Goal: Transaction & Acquisition: Book appointment/travel/reservation

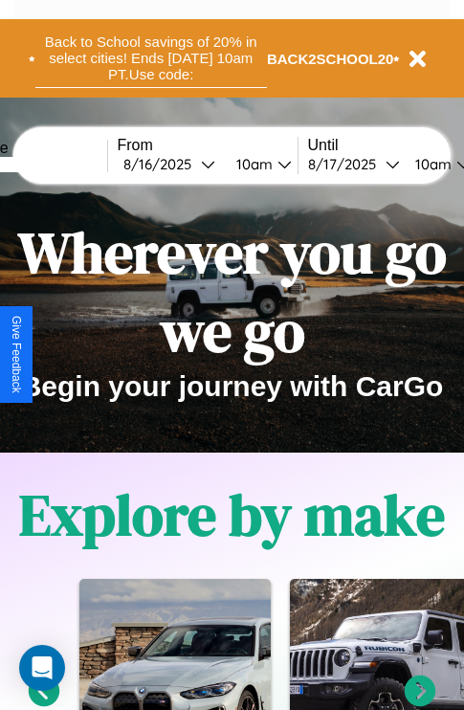
click at [150, 58] on button "Back to School savings of 20% in select cities! Ends [DATE] 10am PT. Use code:" at bounding box center [150, 58] width 231 height 59
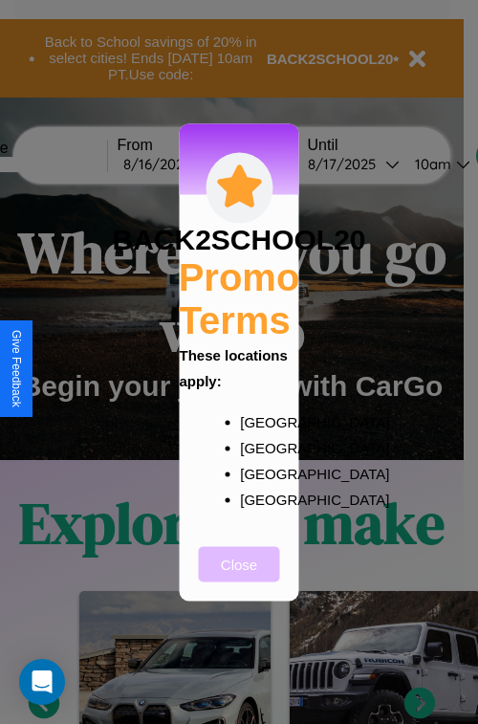
click at [239, 577] on button "Close" at bounding box center [239, 563] width 81 height 35
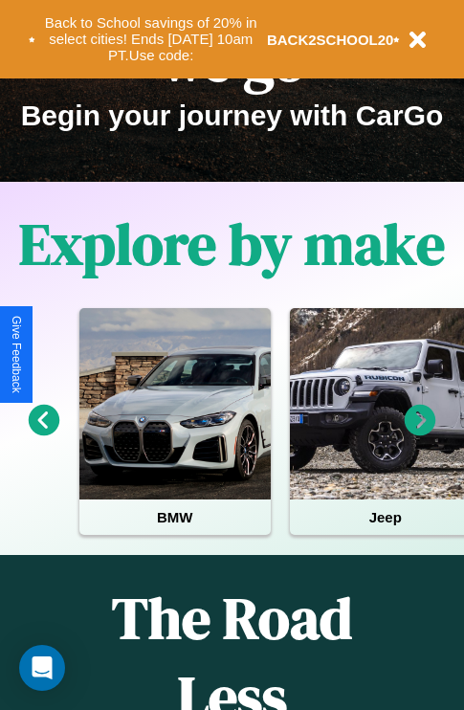
scroll to position [295, 0]
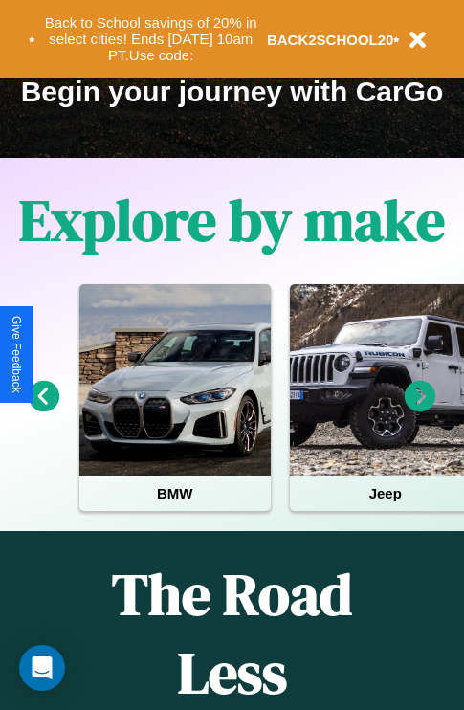
click at [420, 409] on icon at bounding box center [421, 397] width 32 height 32
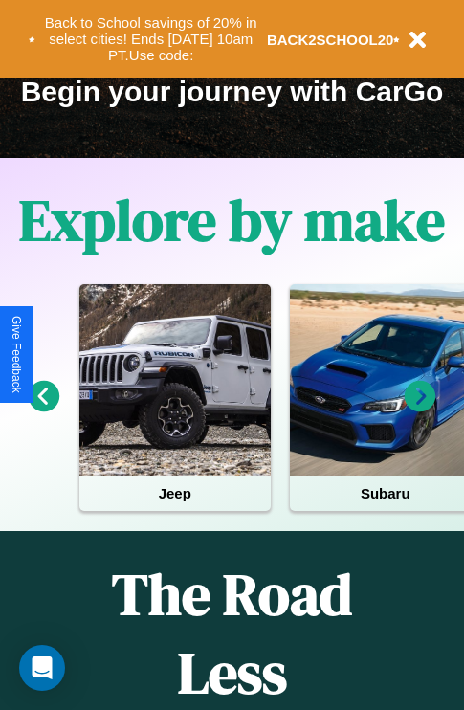
click at [420, 409] on icon at bounding box center [421, 397] width 32 height 32
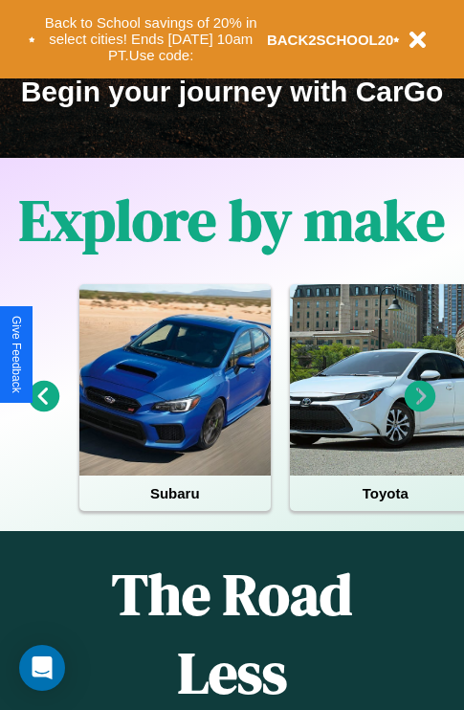
click at [420, 409] on icon at bounding box center [421, 397] width 32 height 32
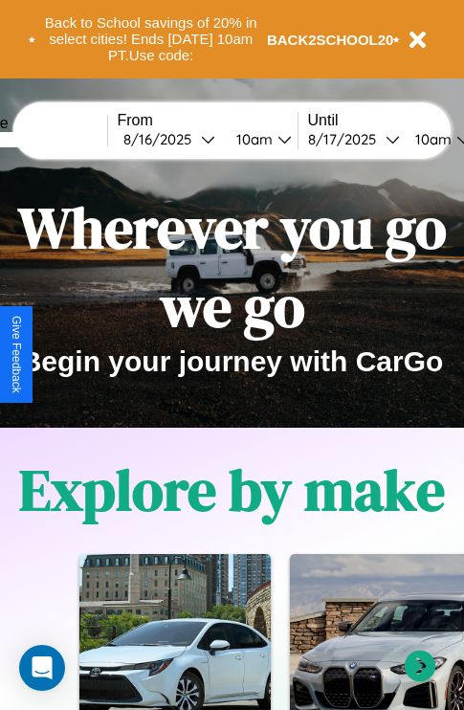
scroll to position [0, 0]
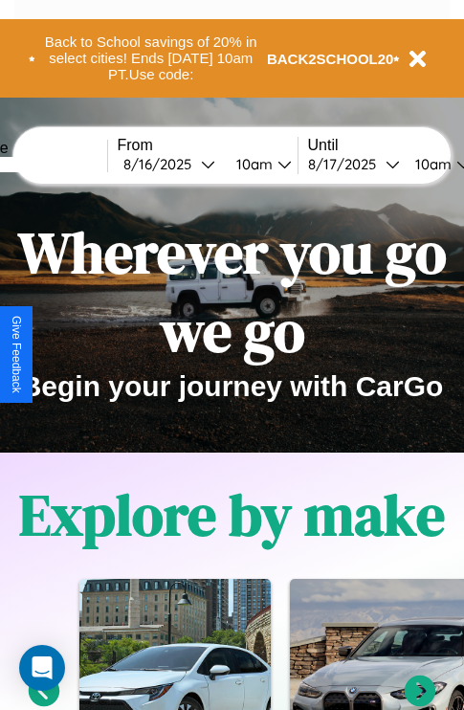
click at [64, 164] on input "text" at bounding box center [35, 164] width 143 height 15
type input "******"
click at [191, 164] on div "[DATE]" at bounding box center [161, 164] width 77 height 18
select select "*"
select select "****"
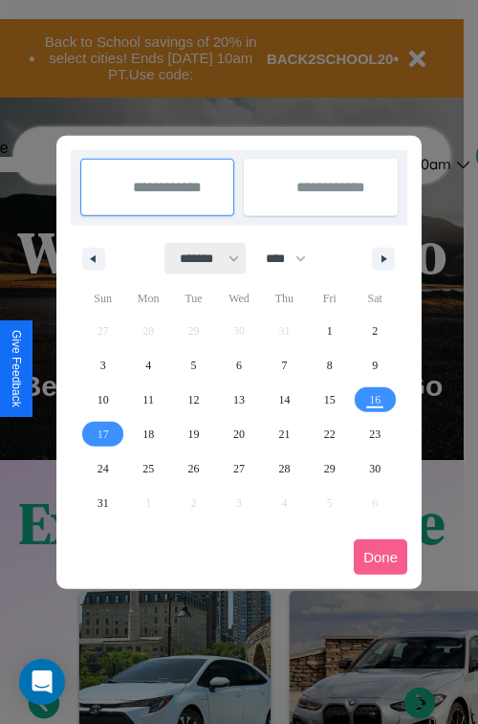
click at [201, 258] on select "******* ******** ***** ***** *** **** **** ****** ********* ******* ******** **…" at bounding box center [205, 259] width 81 height 32
select select "*"
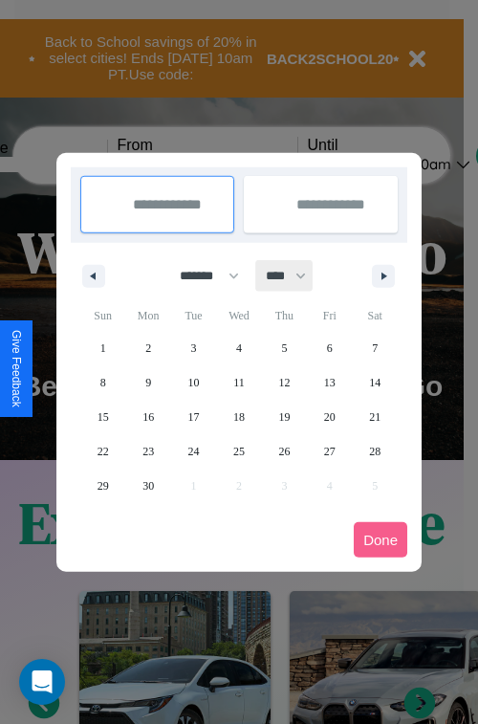
click at [295, 275] on select "**** **** **** **** **** **** **** **** **** **** **** **** **** **** **** ****…" at bounding box center [284, 276] width 57 height 32
select select "****"
click at [375, 347] on span "6" at bounding box center [375, 348] width 6 height 34
type input "**********"
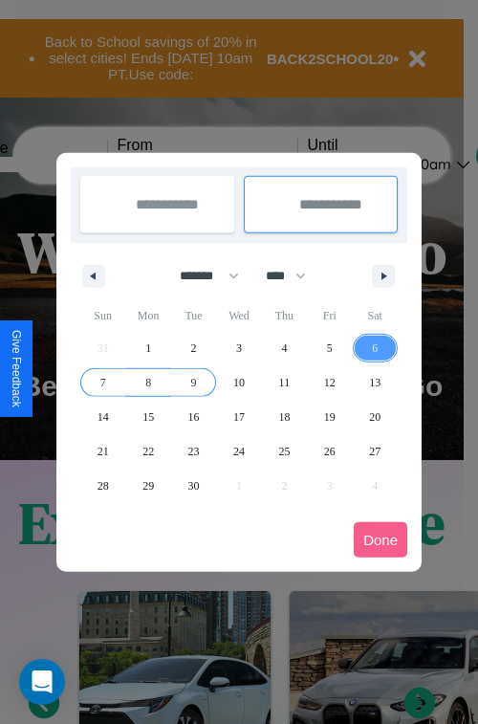
click at [193, 382] on span "9" at bounding box center [194, 382] width 6 height 34
type input "**********"
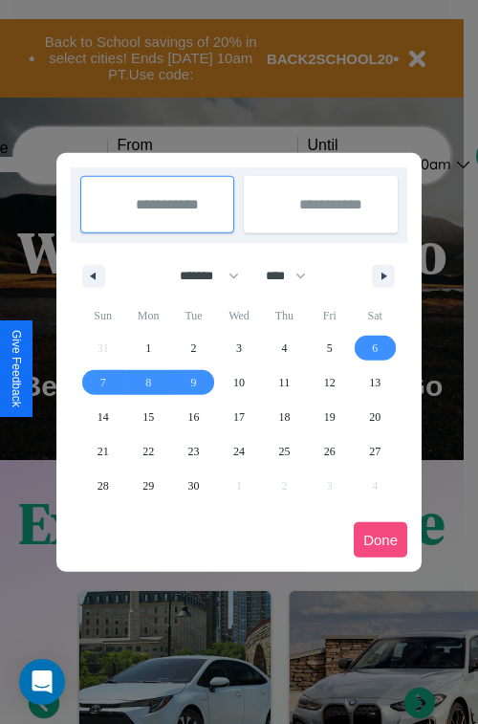
click at [381, 539] on button "Done" at bounding box center [381, 539] width 54 height 35
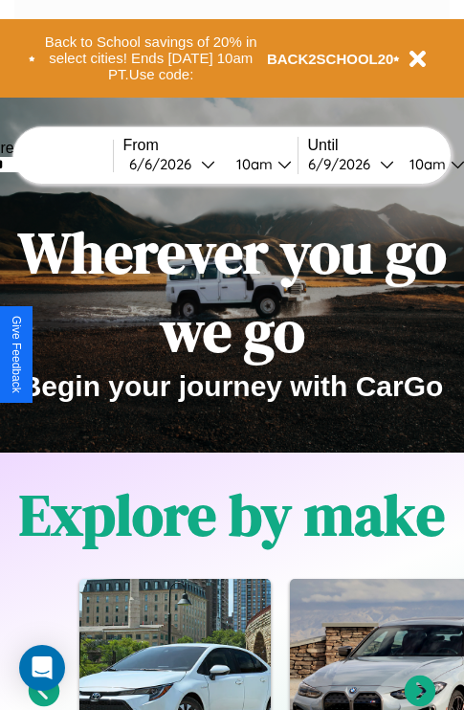
click at [275, 164] on div "10am" at bounding box center [252, 164] width 51 height 18
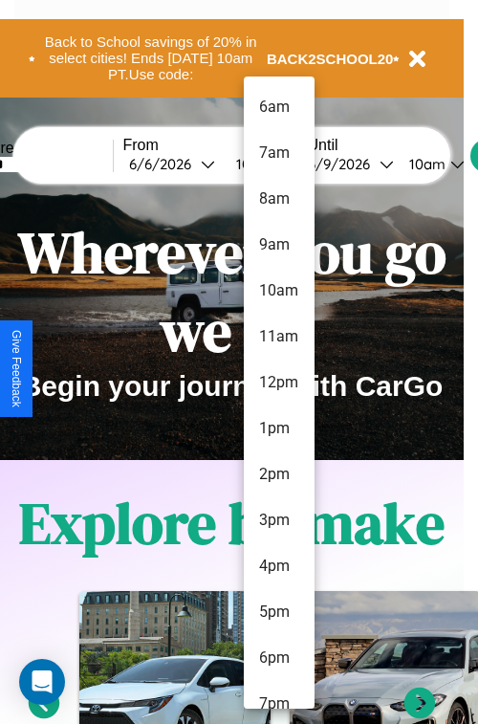
click at [278, 199] on li "8am" at bounding box center [279, 199] width 71 height 46
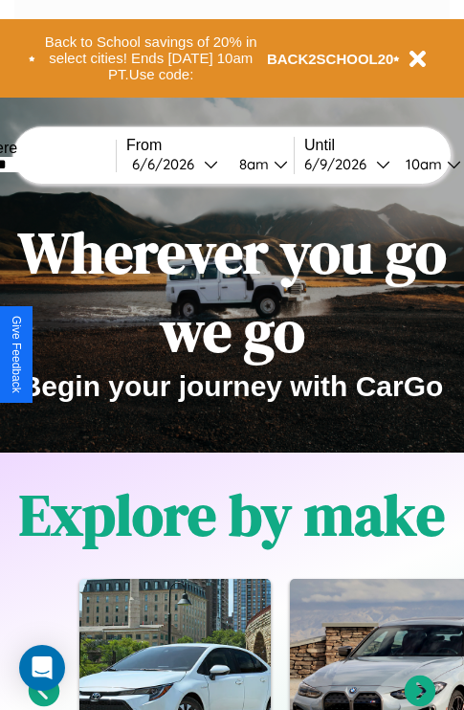
click at [446, 164] on div "10am" at bounding box center [421, 164] width 51 height 18
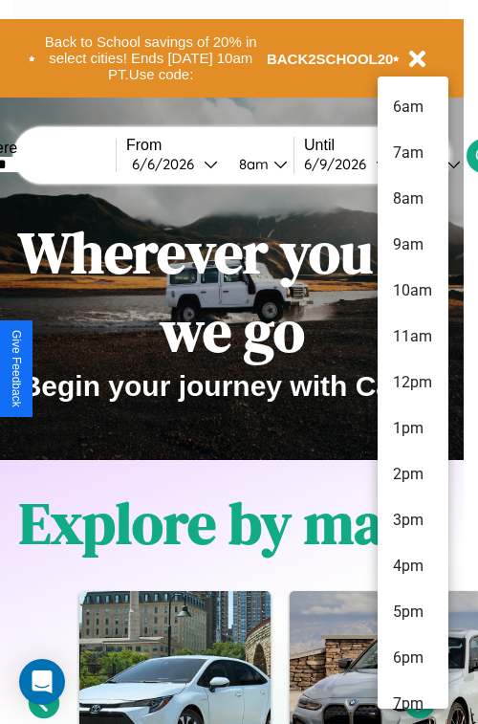
click at [412, 153] on li "7am" at bounding box center [413, 153] width 71 height 46
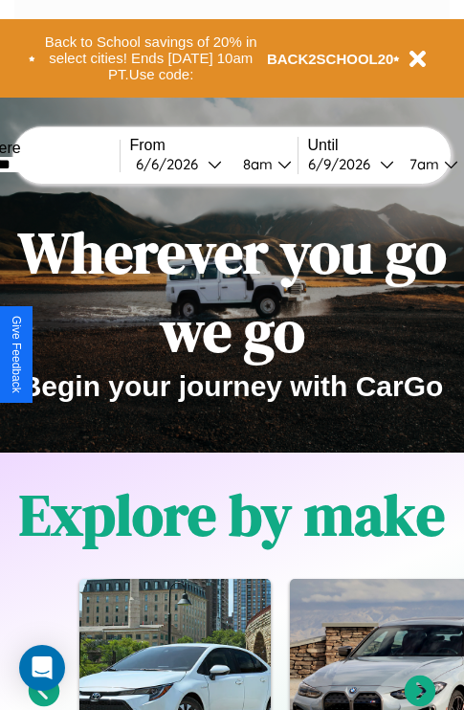
scroll to position [0, 59]
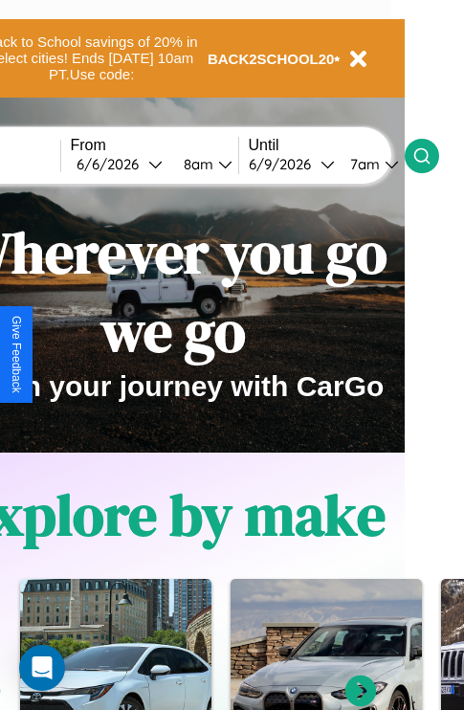
click at [431, 155] on icon at bounding box center [421, 155] width 19 height 19
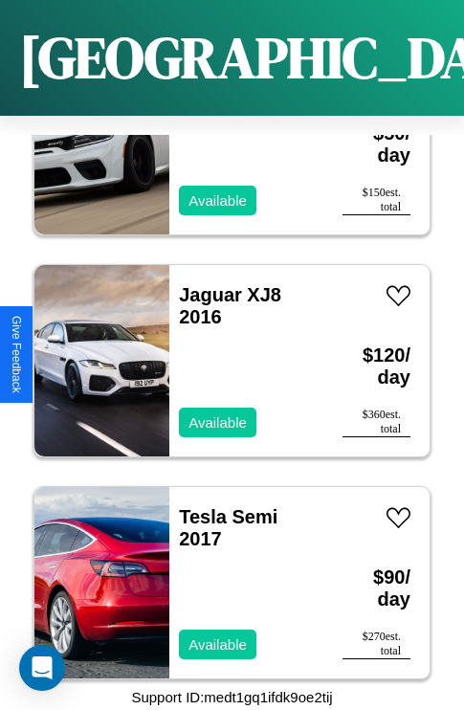
scroll to position [14940, 0]
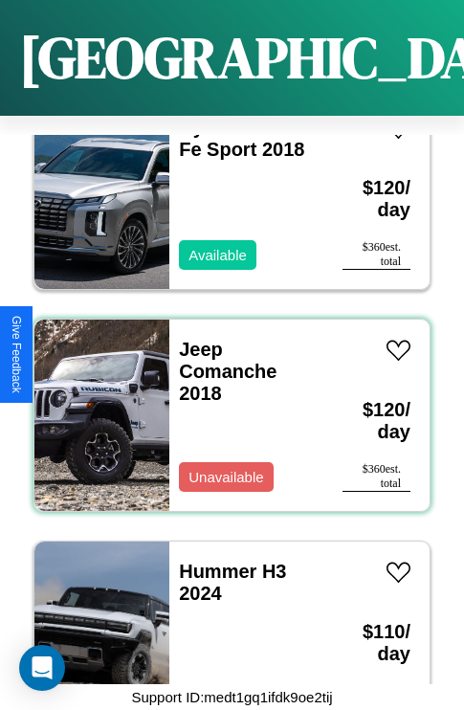
click at [225, 404] on div "Jeep Comanche 2018 Unavailable" at bounding box center [246, 414] width 154 height 191
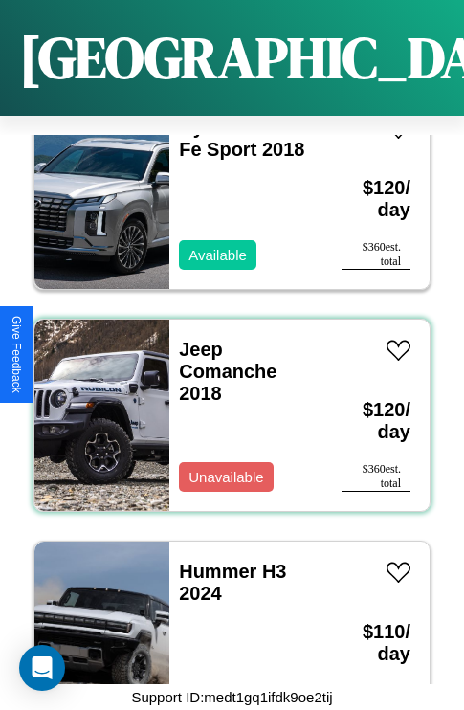
click at [225, 404] on div "Jeep Comanche 2018 Unavailable" at bounding box center [246, 414] width 154 height 191
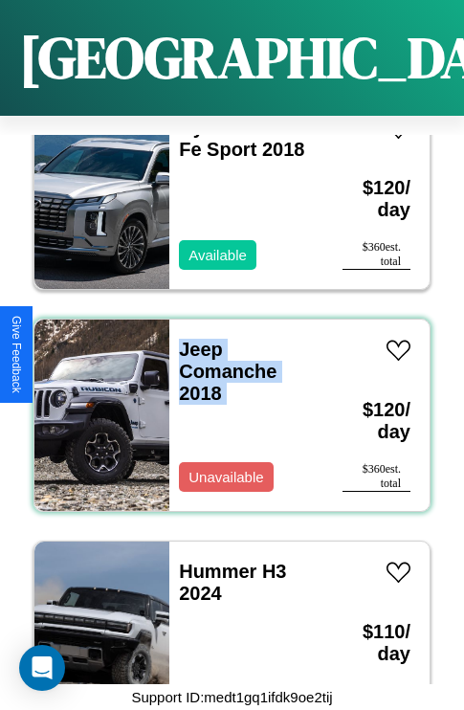
click at [225, 404] on div "Jeep Comanche 2018 Unavailable" at bounding box center [246, 414] width 154 height 191
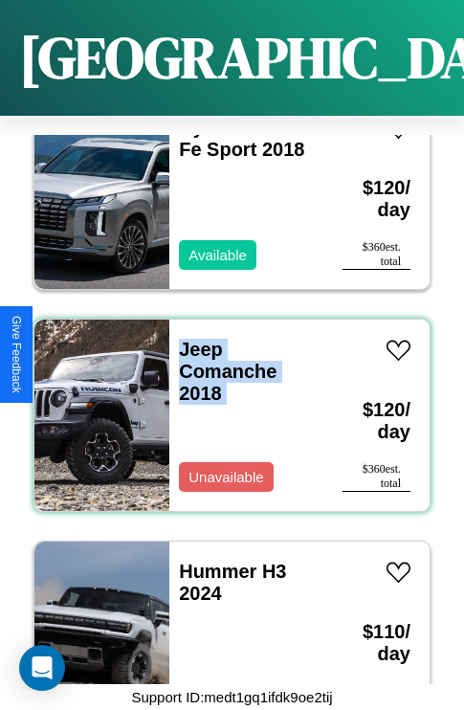
click at [225, 404] on div "Jeep Comanche 2018 Unavailable" at bounding box center [246, 414] width 154 height 191
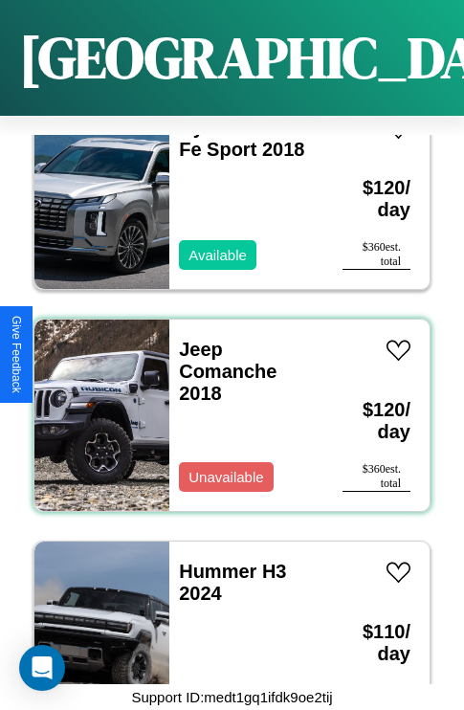
click at [225, 404] on div "Jeep Comanche 2018 Unavailable" at bounding box center [246, 414] width 154 height 191
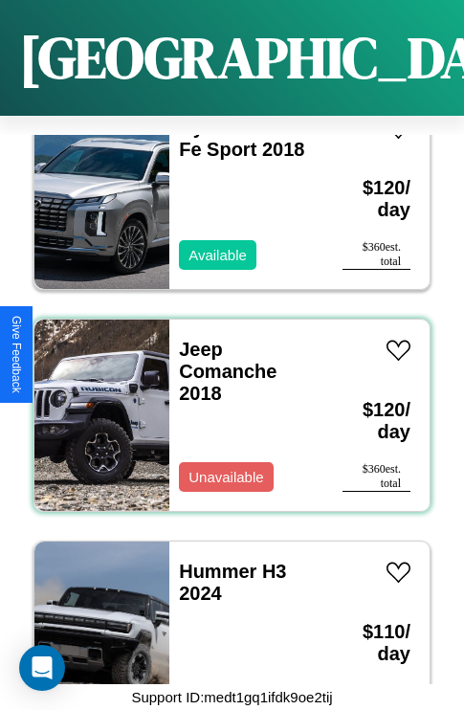
click at [225, 404] on div "Jeep Comanche 2018 Unavailable" at bounding box center [246, 414] width 154 height 191
click at [195, 339] on link "Jeep Comanche 2018" at bounding box center [228, 371] width 98 height 65
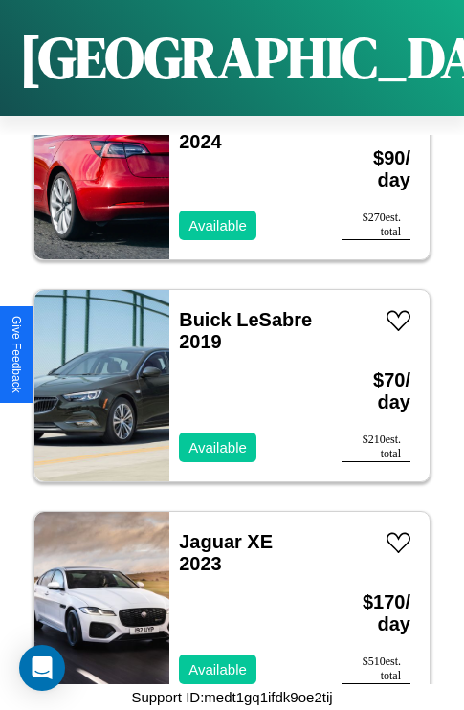
scroll to position [8282, 0]
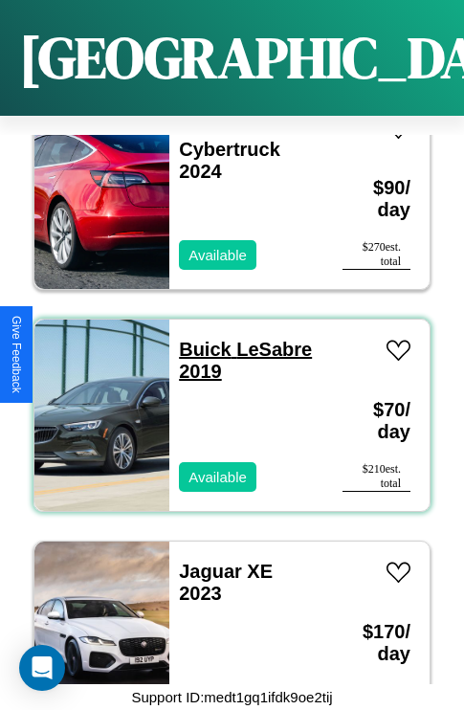
click at [199, 339] on link "Buick LeSabre 2019" at bounding box center [245, 360] width 133 height 43
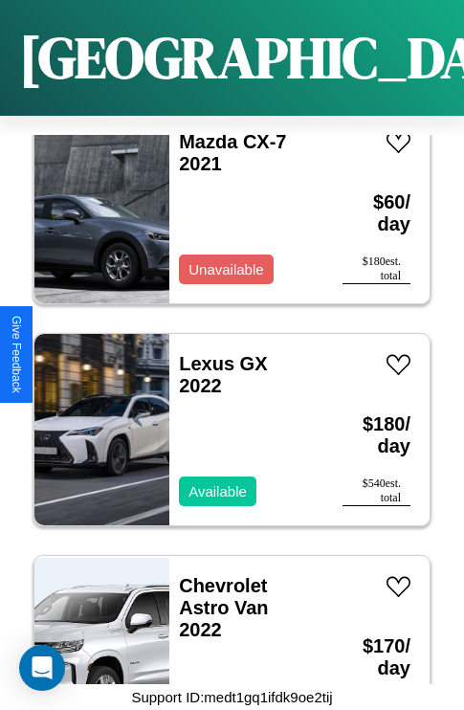
scroll to position [11611, 0]
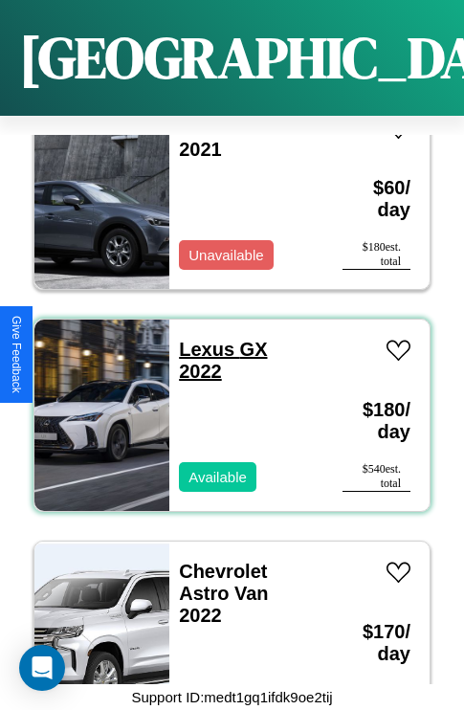
click at [201, 339] on link "Lexus GX 2022" at bounding box center [223, 360] width 88 height 43
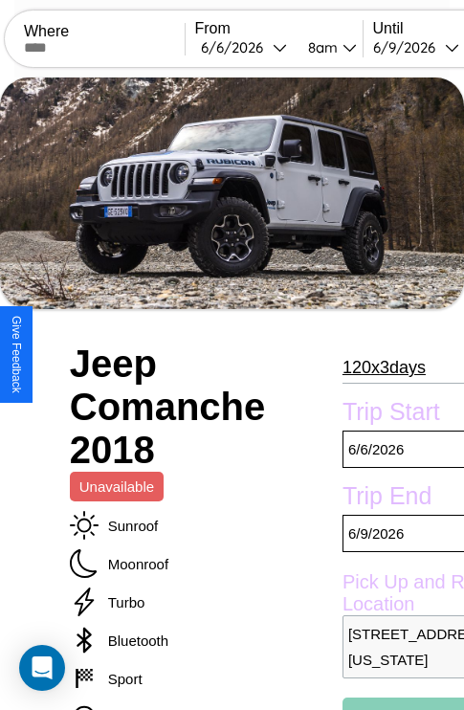
scroll to position [641, 61]
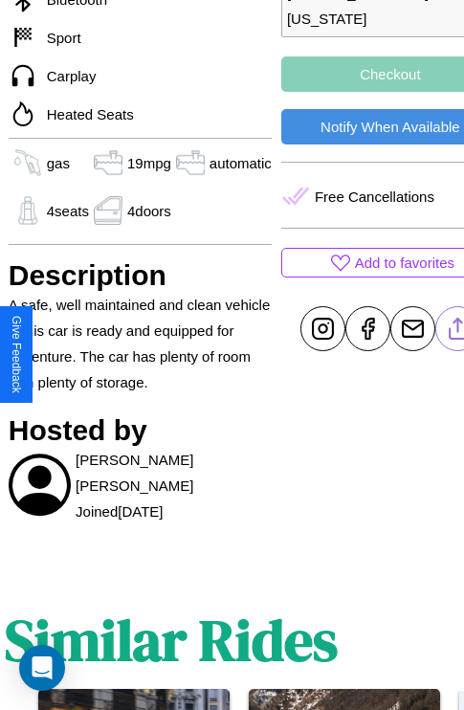
click at [457, 333] on line at bounding box center [457, 325] width 0 height 13
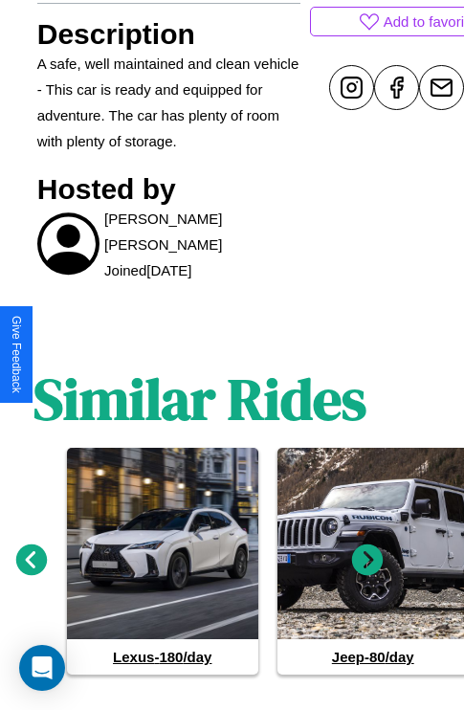
scroll to position [910, 29]
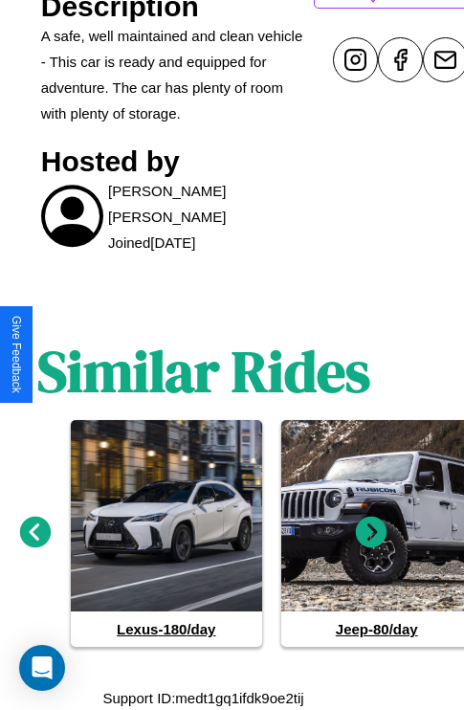
click at [371, 532] on icon at bounding box center [372, 533] width 32 height 32
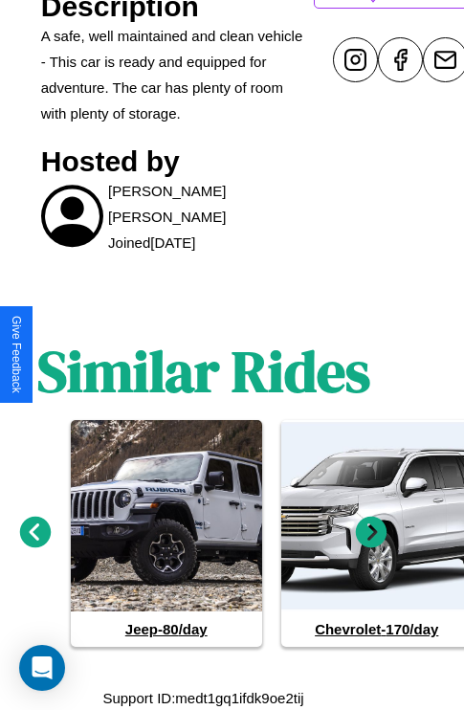
click at [34, 532] on icon at bounding box center [36, 533] width 32 height 32
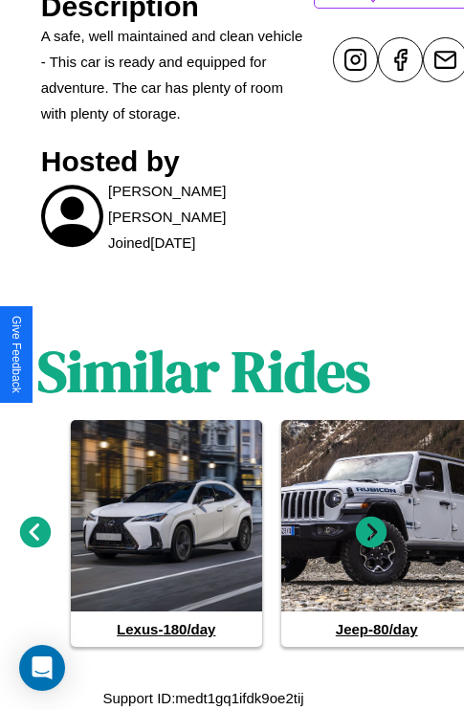
click at [34, 532] on icon at bounding box center [36, 533] width 32 height 32
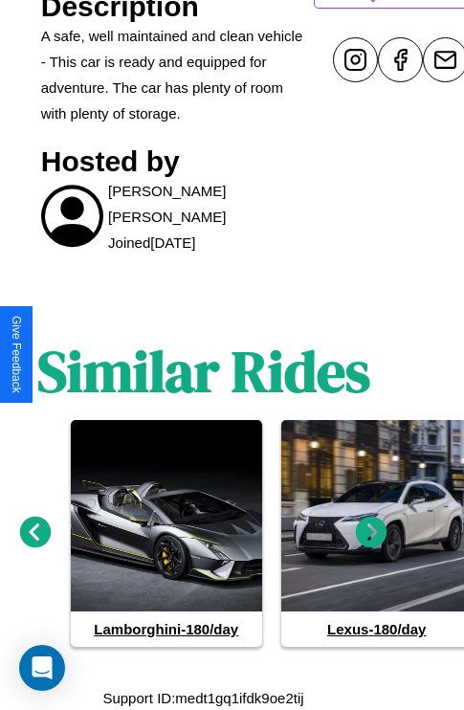
click at [371, 532] on icon at bounding box center [372, 533] width 32 height 32
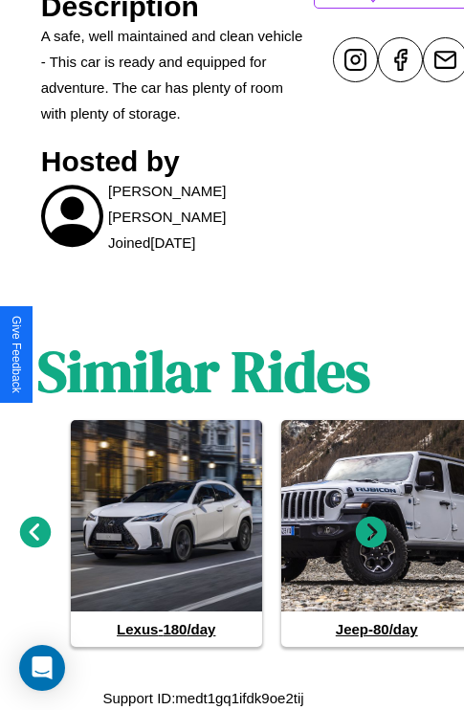
click at [34, 532] on icon at bounding box center [36, 533] width 32 height 32
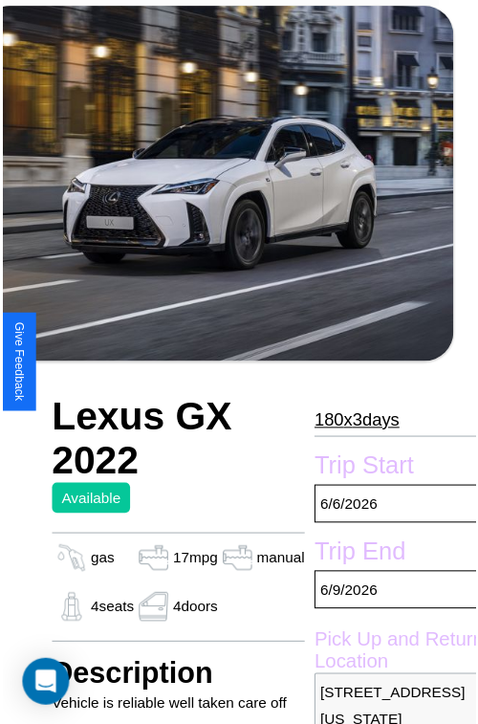
scroll to position [211, 65]
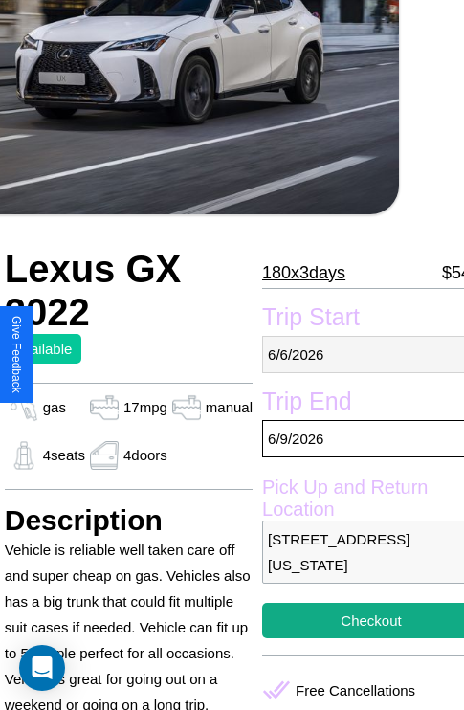
click at [355, 354] on p "6 / 6 / 2026" at bounding box center [371, 354] width 218 height 37
select select "*"
select select "****"
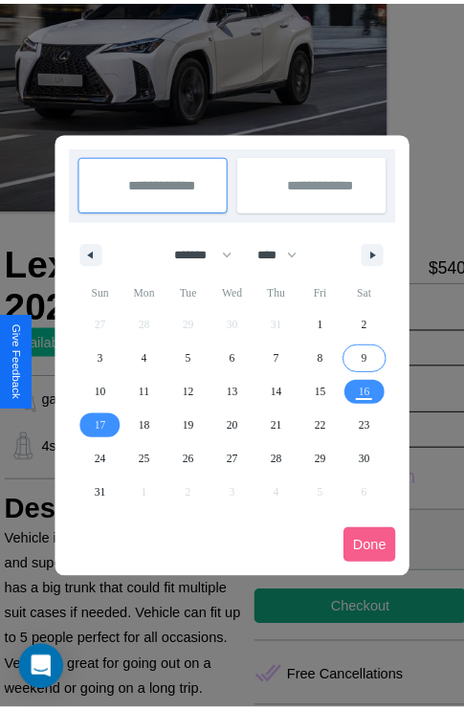
scroll to position [0, 65]
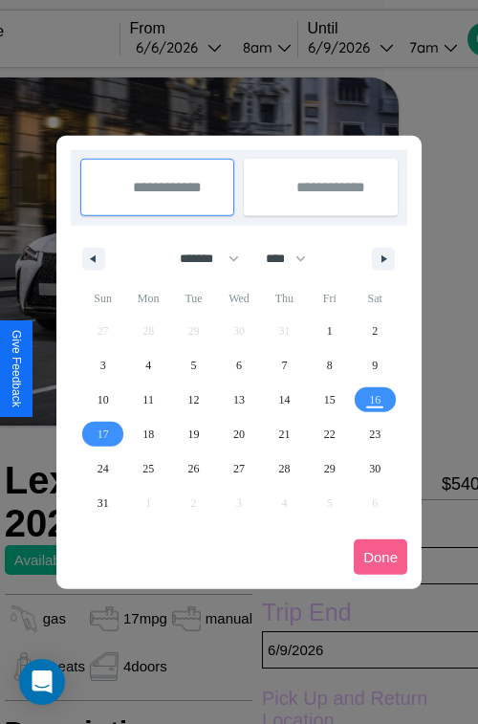
click at [209, 47] on div at bounding box center [239, 362] width 478 height 724
